Goal: Transaction & Acquisition: Purchase product/service

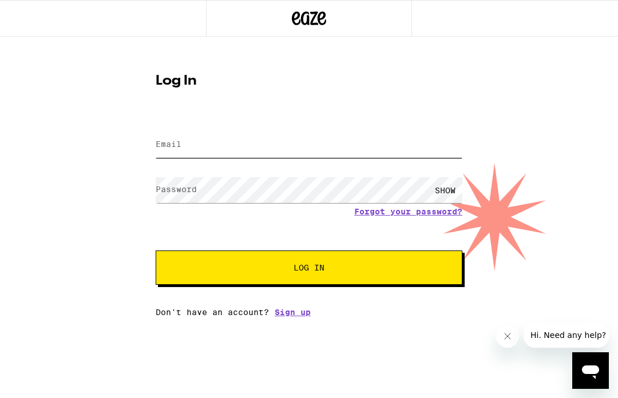
click at [371, 144] on input "Email" at bounding box center [309, 145] width 307 height 26
type input "[EMAIL_ADDRESS][DOMAIN_NAME]"
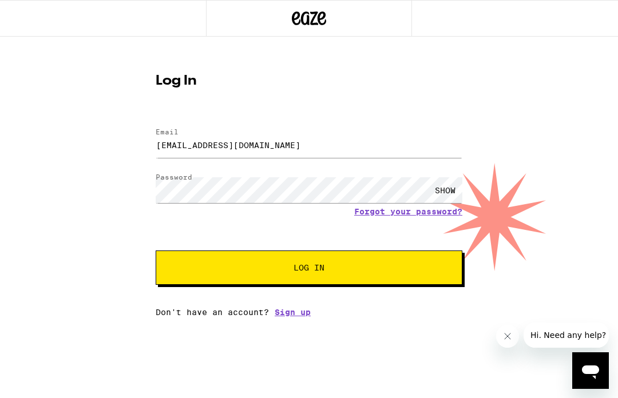
click at [309, 270] on button "Log In" at bounding box center [309, 268] width 307 height 34
